Goal: Book appointment/travel/reservation

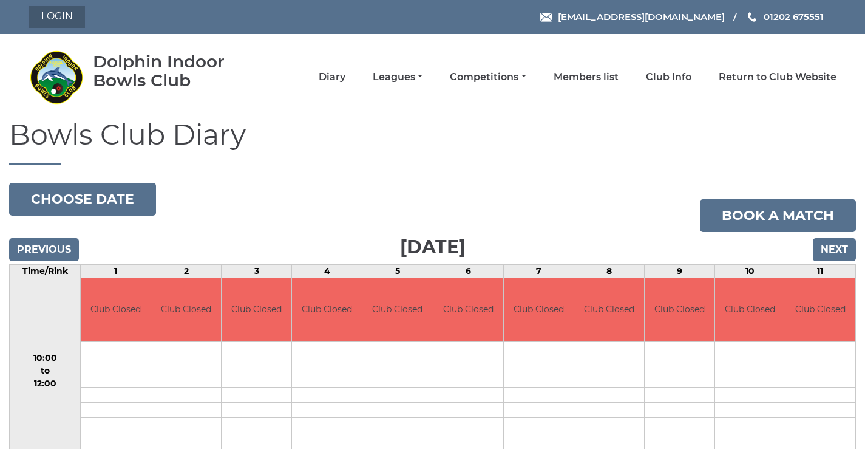
click at [58, 14] on link "Login" at bounding box center [57, 17] width 56 height 22
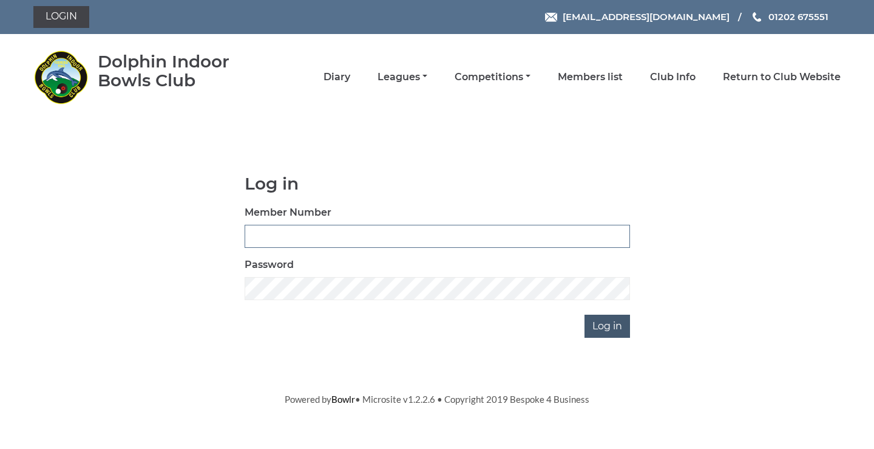
type input "3782"
click at [597, 334] on input "Log in" at bounding box center [608, 326] width 46 height 23
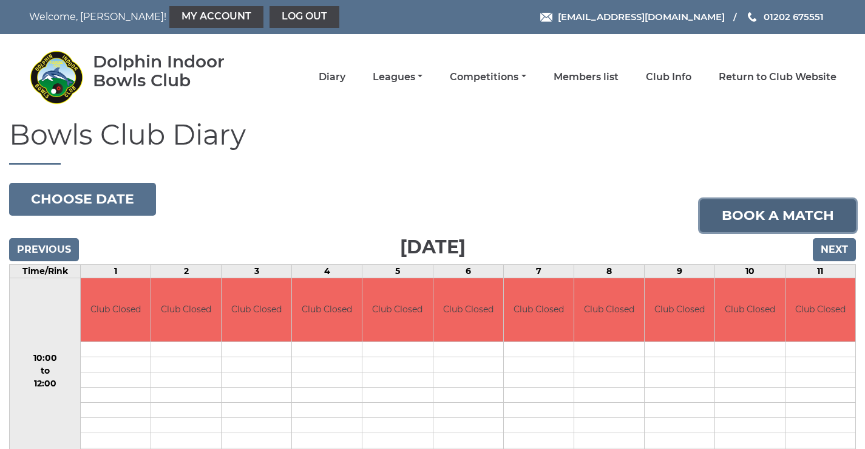
click at [793, 216] on link "Book a match" at bounding box center [778, 215] width 156 height 33
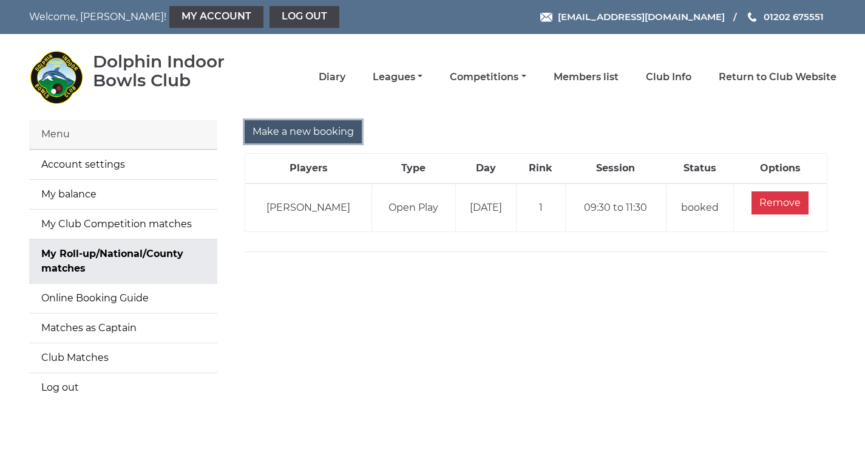
click at [309, 143] on input "Make a new booking" at bounding box center [303, 131] width 117 height 23
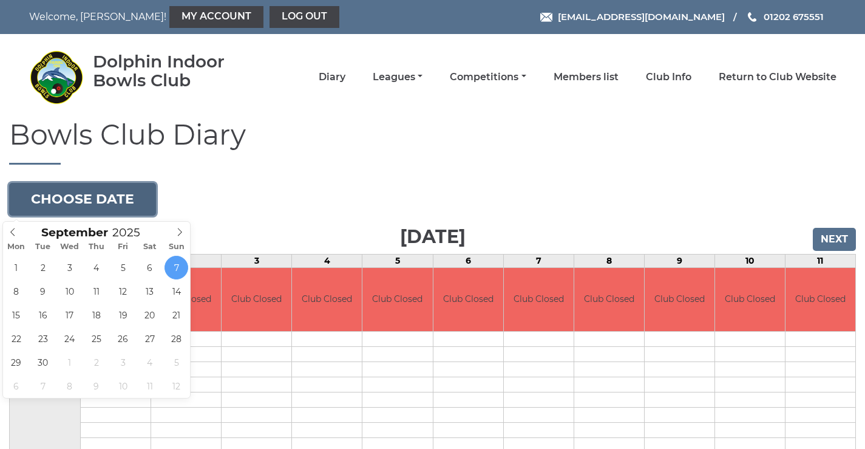
click at [83, 200] on button "Choose date" at bounding box center [82, 199] width 147 height 33
type input "2025-09-19"
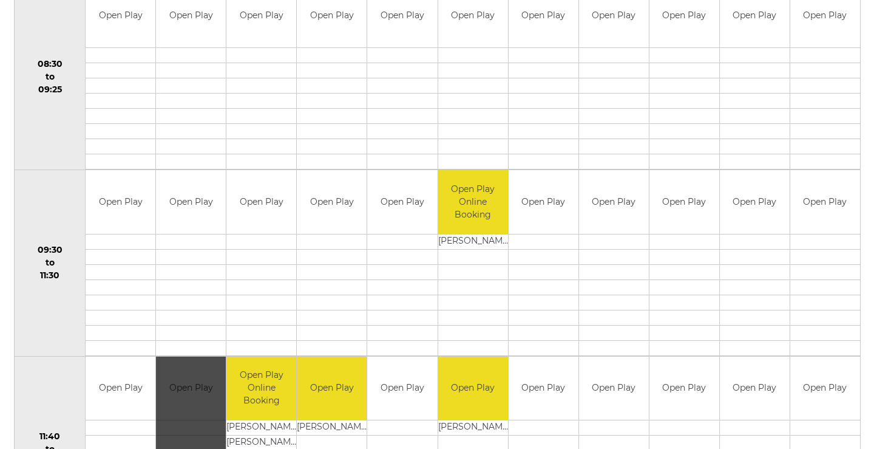
scroll to position [425, 0]
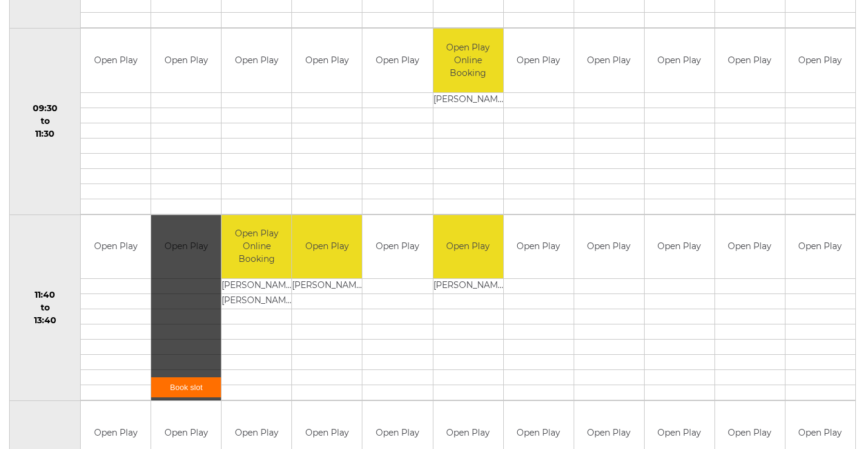
click at [182, 396] on link "Book slot" at bounding box center [186, 387] width 70 height 20
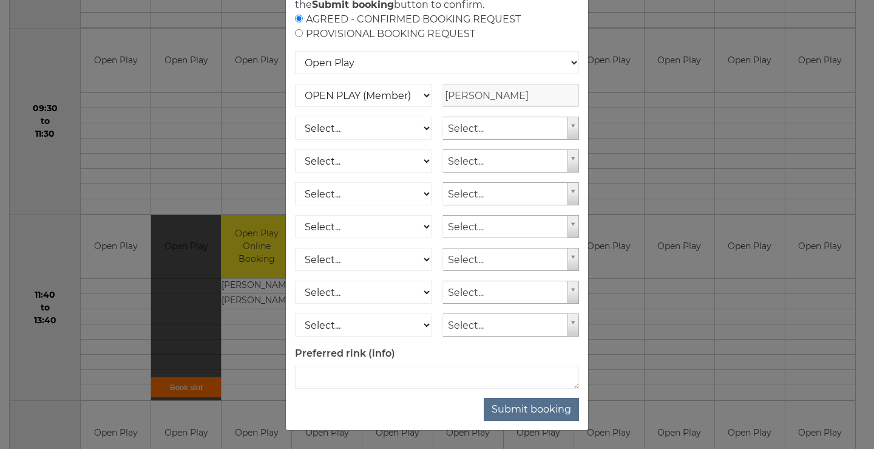
scroll to position [180, 0]
click at [518, 398] on button "Submit booking" at bounding box center [531, 409] width 95 height 23
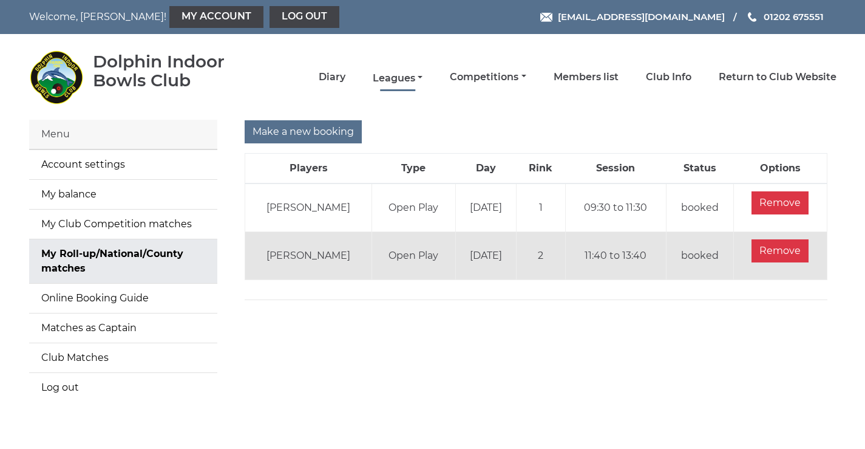
click at [382, 83] on link "Leagues" at bounding box center [398, 78] width 50 height 13
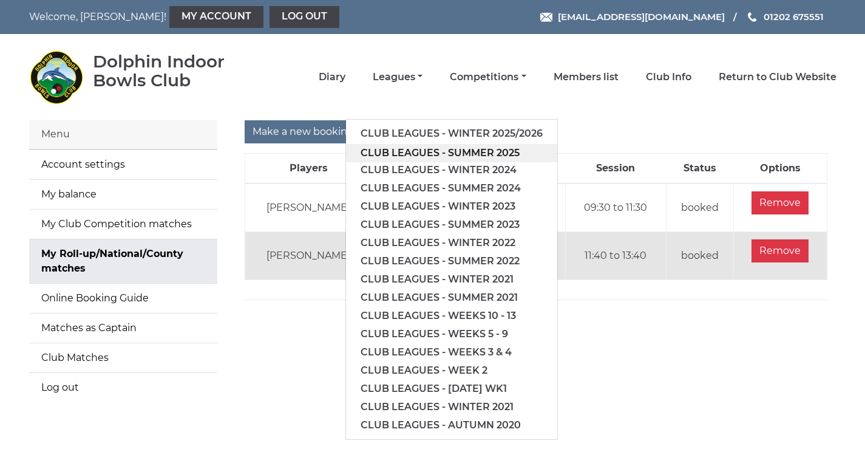
click at [405, 158] on link "Club leagues - Summer 2025" at bounding box center [451, 153] width 211 height 18
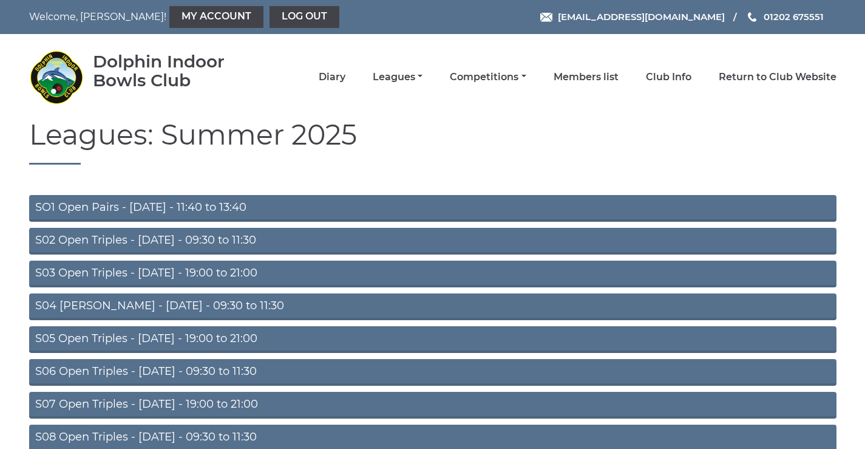
scroll to position [97, 0]
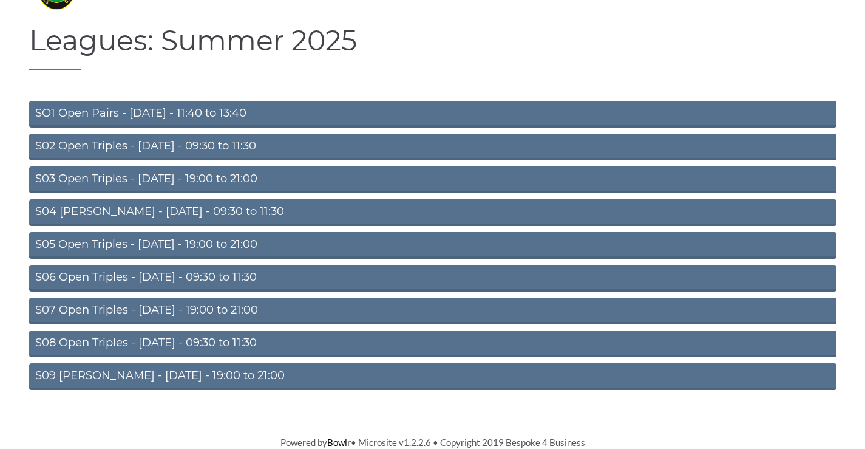
click at [180, 373] on link "S09 Aussie Pairs - Friday - 19:00 to 21:00" at bounding box center [433, 376] width 808 height 27
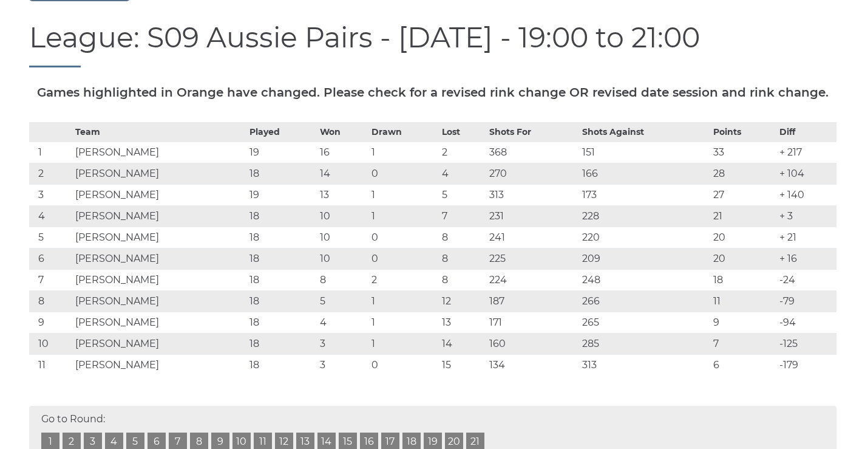
scroll to position [284, 0]
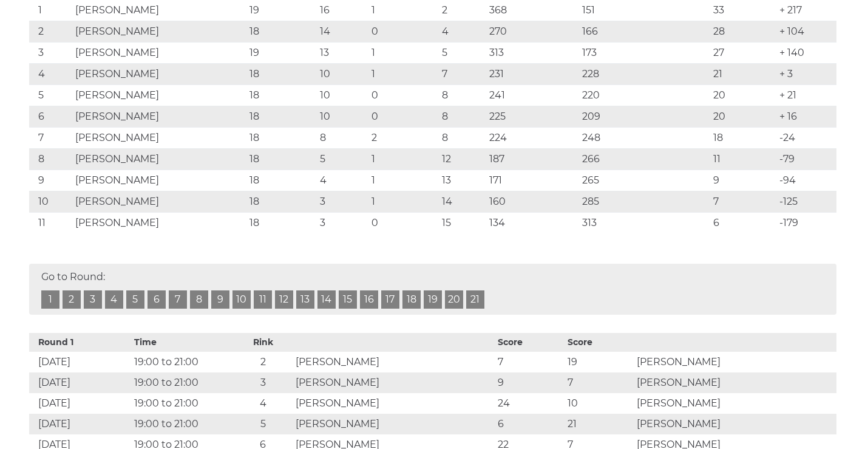
click at [429, 308] on link "19" at bounding box center [433, 299] width 18 height 18
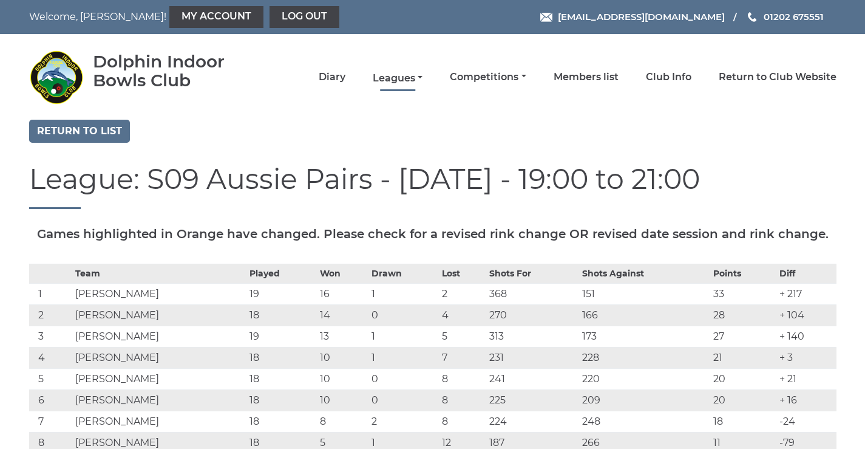
click at [412, 77] on link "Leagues" at bounding box center [398, 78] width 50 height 13
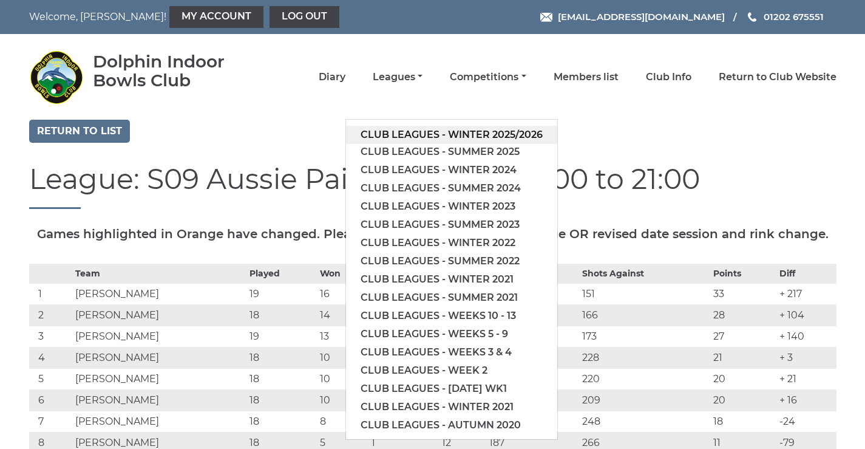
click at [421, 137] on link "Club leagues - Winter 2025/2026" at bounding box center [451, 135] width 211 height 18
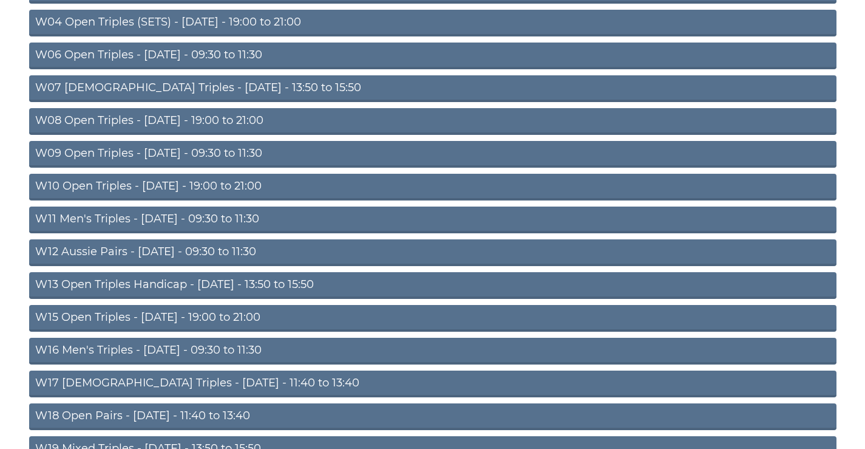
scroll to position [392, 0]
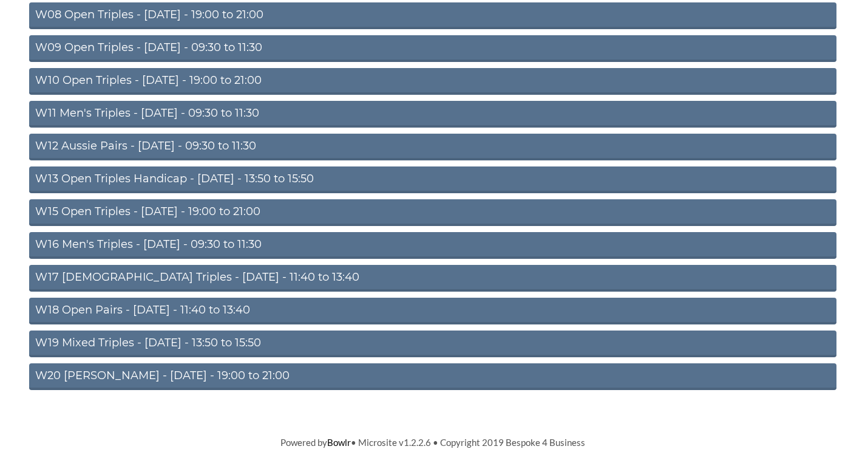
click at [196, 145] on link "W12 Aussie Pairs - Thursday - 09:30 to 11:30" at bounding box center [433, 147] width 808 height 27
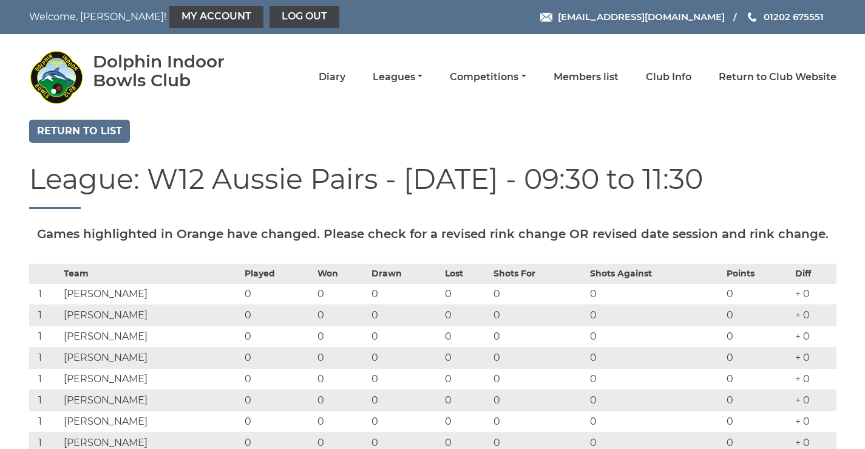
scroll to position [141, 0]
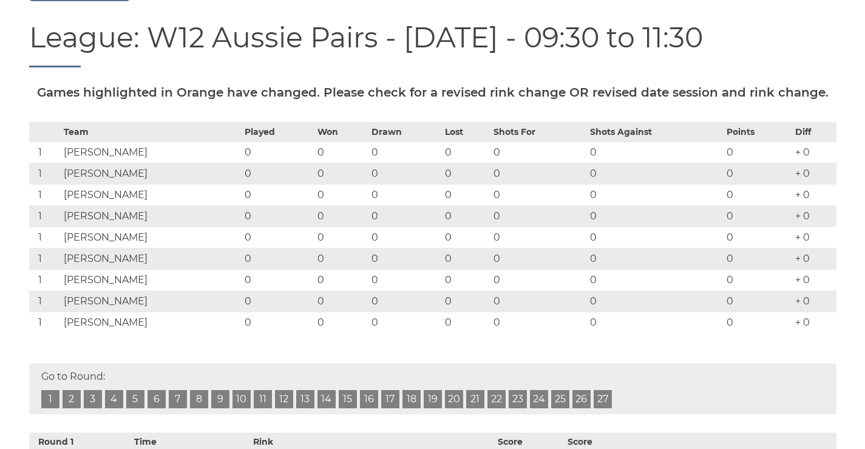
click at [49, 408] on link "1" at bounding box center [50, 399] width 18 height 18
